Goal: Navigation & Orientation: Find specific page/section

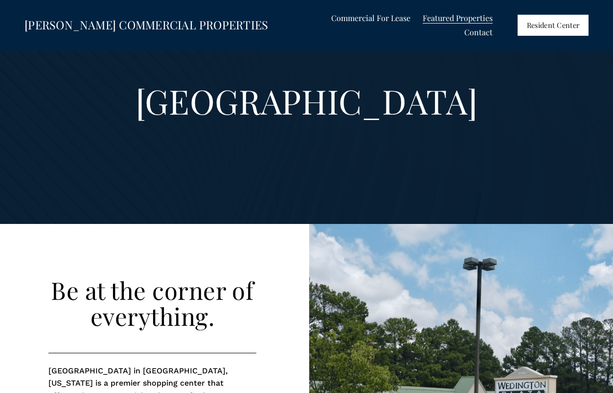
scroll to position [33, 0]
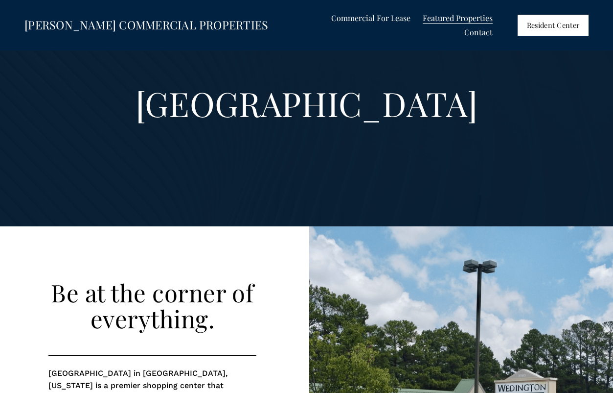
click at [0, 0] on span "[GEOGRAPHIC_DATA]" at bounding box center [0, 0] width 0 height 0
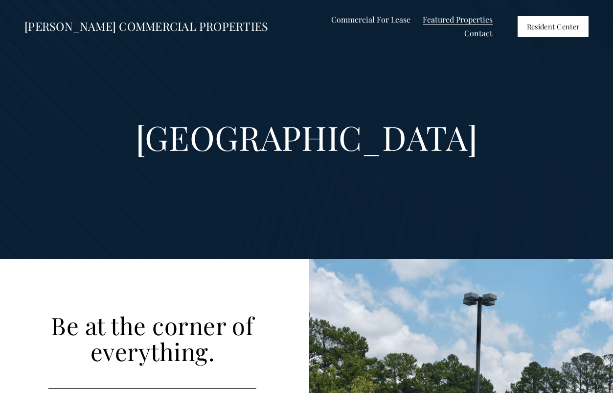
click at [0, 0] on span "Shops at [GEOGRAPHIC_DATA]" at bounding box center [0, 0] width 0 height 0
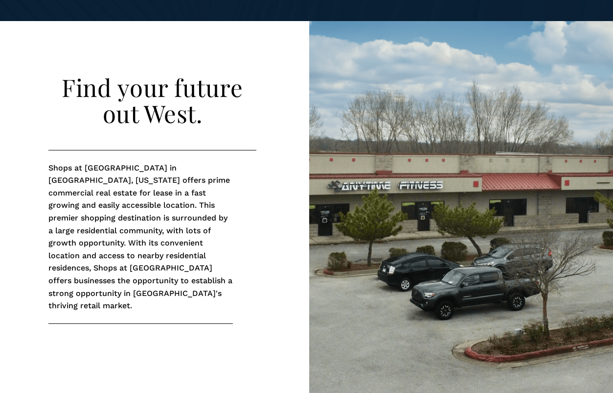
scroll to position [261, 0]
